Goal: Check status: Check status

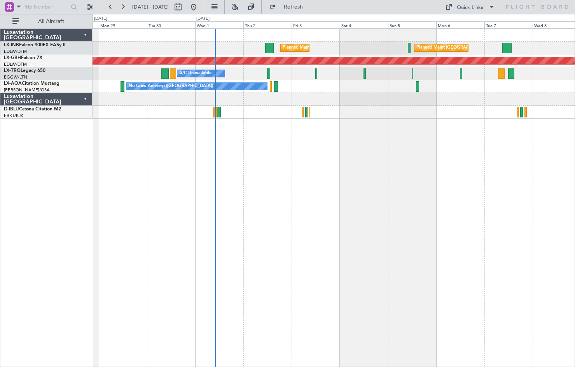
click at [254, 186] on div "Planned Maint [GEOGRAPHIC_DATA] ([GEOGRAPHIC_DATA]) Planned Maint [GEOGRAPHIC_D…" at bounding box center [334, 197] width 483 height 339
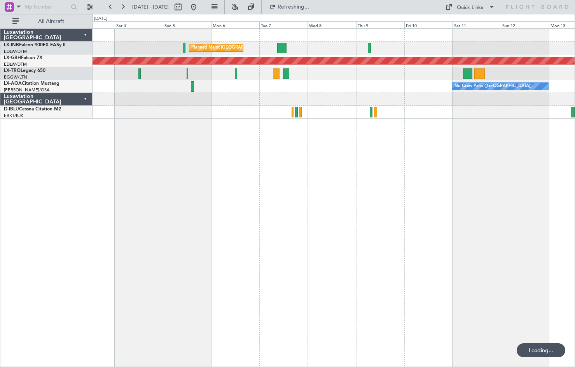
click at [149, 207] on div "Planned Maint [GEOGRAPHIC_DATA] ([GEOGRAPHIC_DATA]) Planned Maint [GEOGRAPHIC_D…" at bounding box center [334, 197] width 483 height 339
click at [439, 201] on div "Planned Maint [GEOGRAPHIC_DATA] ([GEOGRAPHIC_DATA]) Planned Maint [GEOGRAPHIC_D…" at bounding box center [334, 197] width 483 height 339
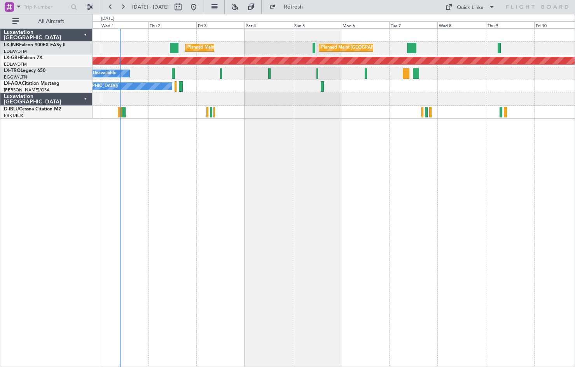
click at [259, 219] on div "Planned Maint [GEOGRAPHIC_DATA] ([GEOGRAPHIC_DATA]) Planned Maint [GEOGRAPHIC_D…" at bounding box center [334, 197] width 483 height 339
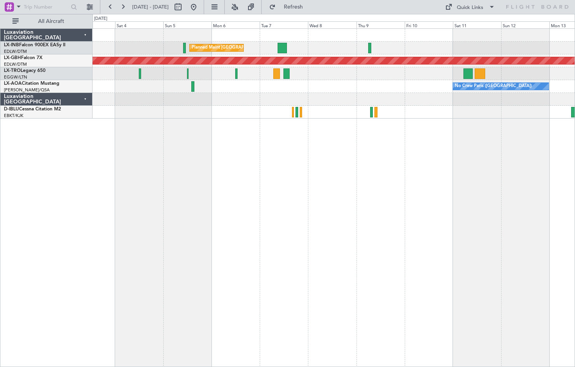
click at [362, 211] on div "Planned Maint [GEOGRAPHIC_DATA] ([GEOGRAPHIC_DATA]) Planned Maint [GEOGRAPHIC_D…" at bounding box center [334, 197] width 483 height 339
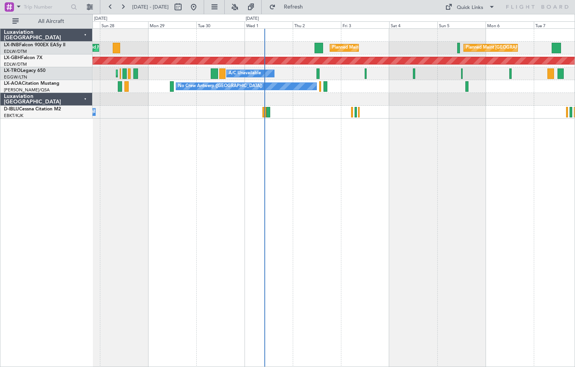
click at [457, 177] on div "Planned Maint [GEOGRAPHIC_DATA] ([GEOGRAPHIC_DATA]) Planned Maint [GEOGRAPHIC_D…" at bounding box center [334, 197] width 483 height 339
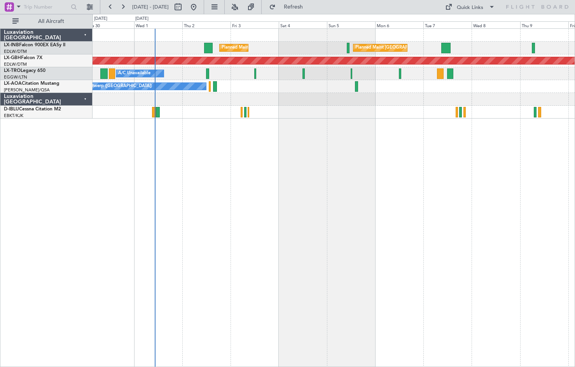
click at [260, 247] on div "Planned Maint [GEOGRAPHIC_DATA] Planned Maint [GEOGRAPHIC_DATA] ([GEOGRAPHIC_DA…" at bounding box center [334, 197] width 483 height 339
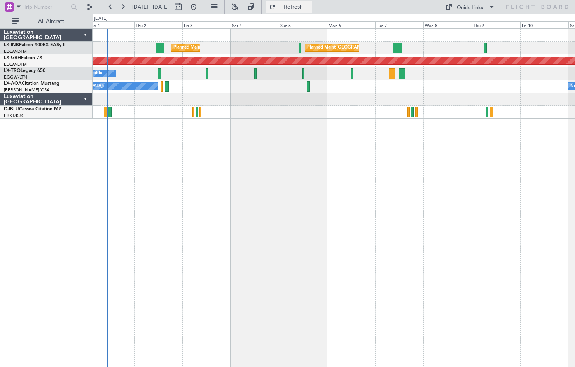
click at [304, 5] on span "Refresh" at bounding box center [293, 6] width 33 height 5
drag, startPoint x: 226, startPoint y: 7, endPoint x: 221, endPoint y: 8, distance: 4.8
click at [204, 7] on fb-range-datepicker "[DATE] - [DATE]" at bounding box center [152, 7] width 104 height 14
click at [200, 9] on button at bounding box center [193, 7] width 12 height 12
